Goal: Navigation & Orientation: Find specific page/section

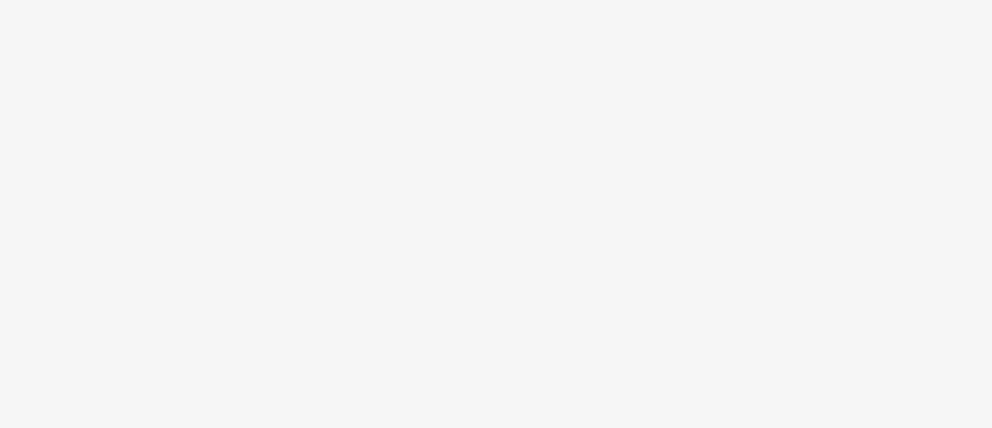
click at [462, 223] on body at bounding box center [496, 214] width 992 height 428
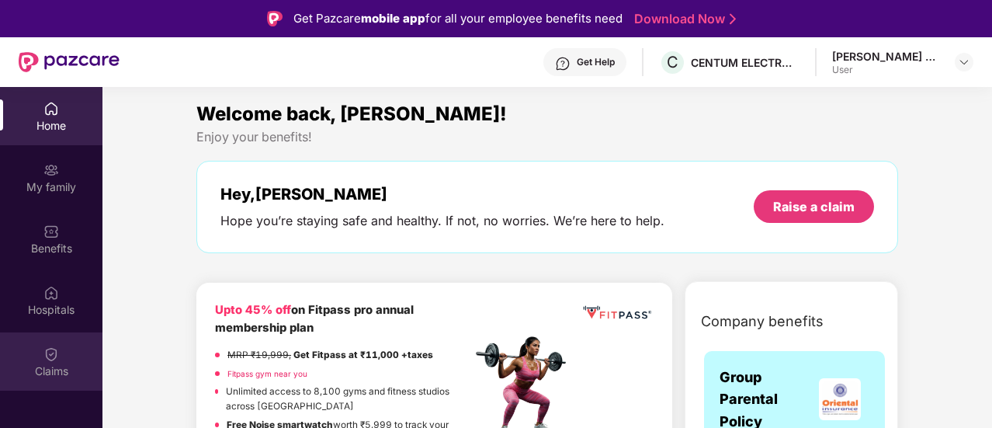
click at [67, 365] on div "Claims" at bounding box center [51, 371] width 103 height 16
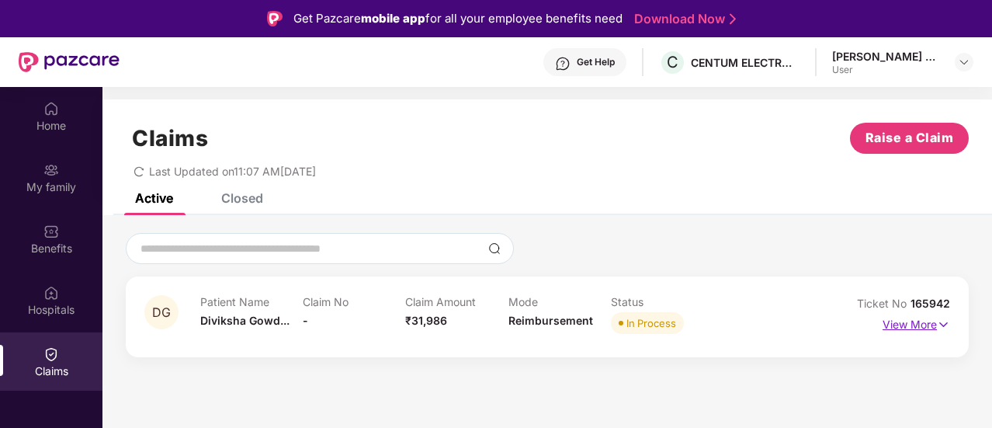
click at [943, 324] on img at bounding box center [943, 324] width 13 height 17
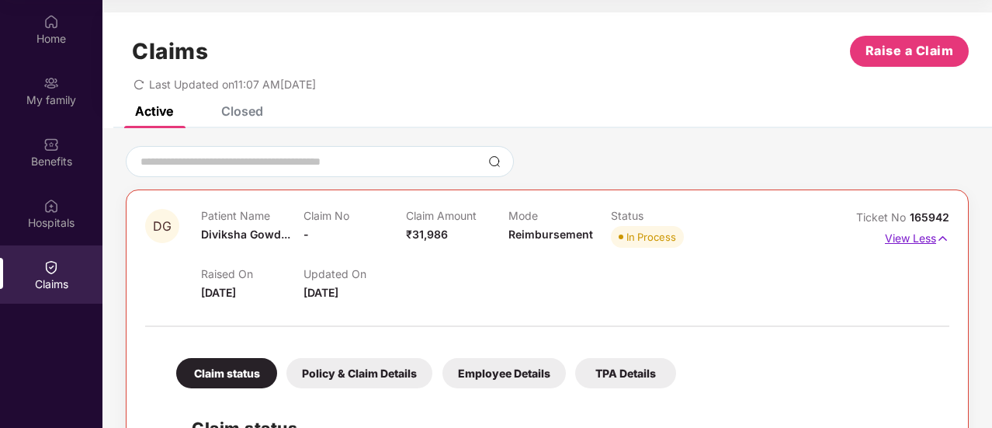
click at [925, 240] on p "View Less" at bounding box center [917, 236] width 64 height 21
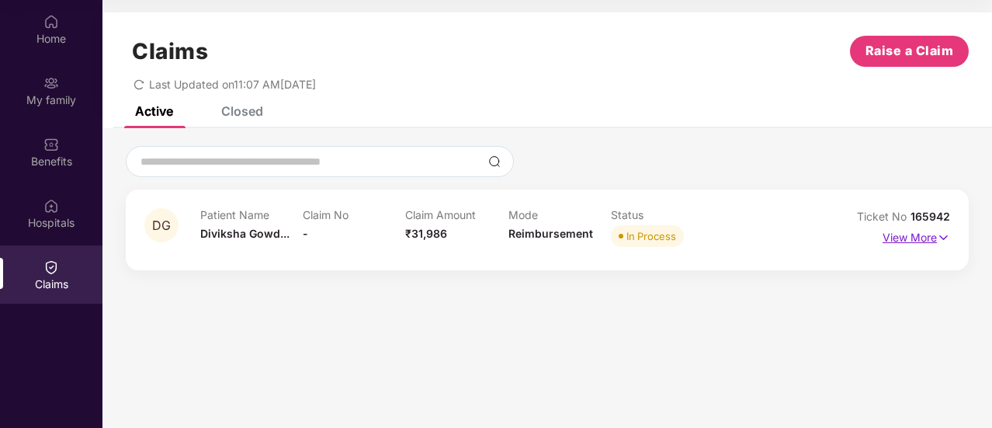
click at [916, 240] on p "View More" at bounding box center [917, 235] width 68 height 21
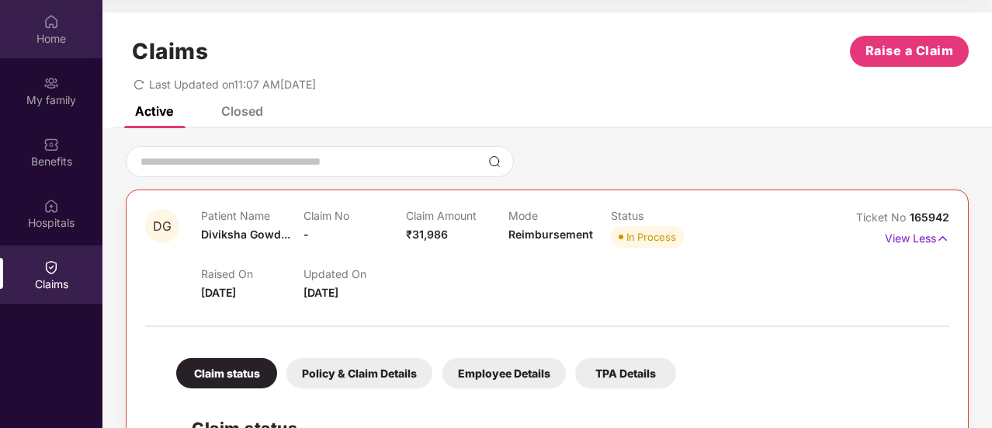
click at [53, 36] on div "Home" at bounding box center [51, 39] width 103 height 16
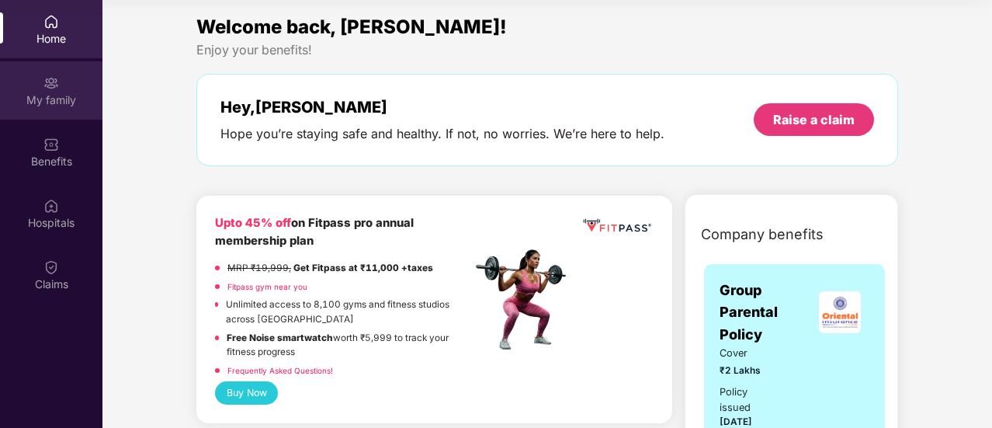
click at [47, 93] on div "My family" at bounding box center [51, 100] width 103 height 16
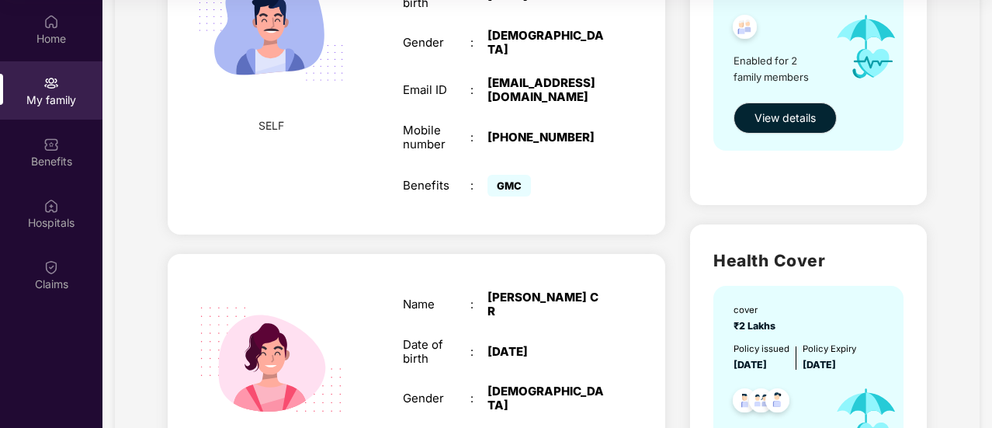
scroll to position [517, 0]
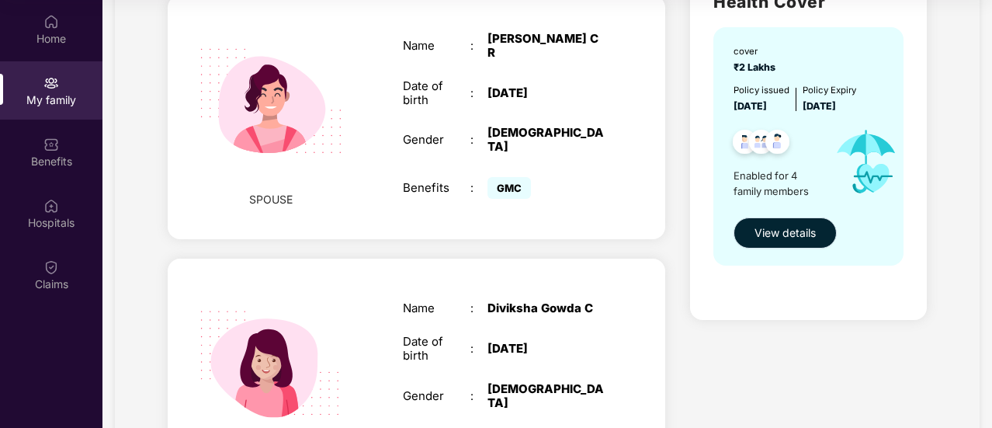
click at [773, 238] on span "View details" at bounding box center [785, 232] width 61 height 17
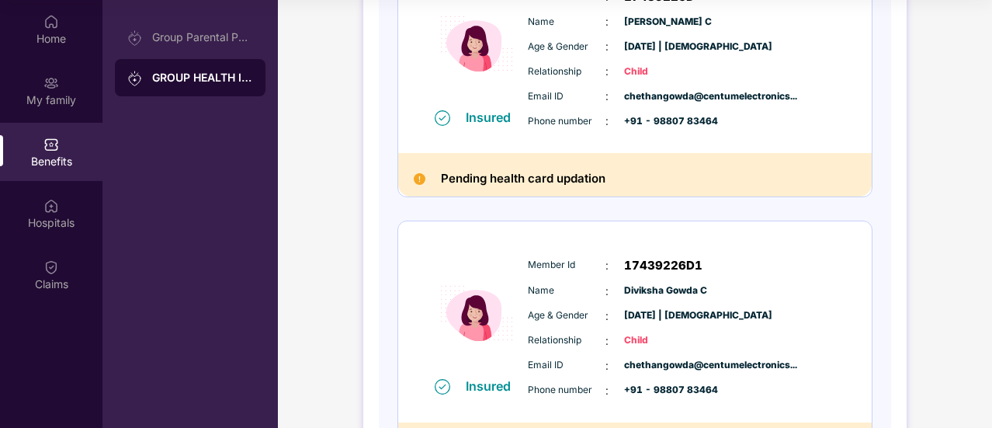
scroll to position [777, 0]
